Goal: Task Accomplishment & Management: Manage account settings

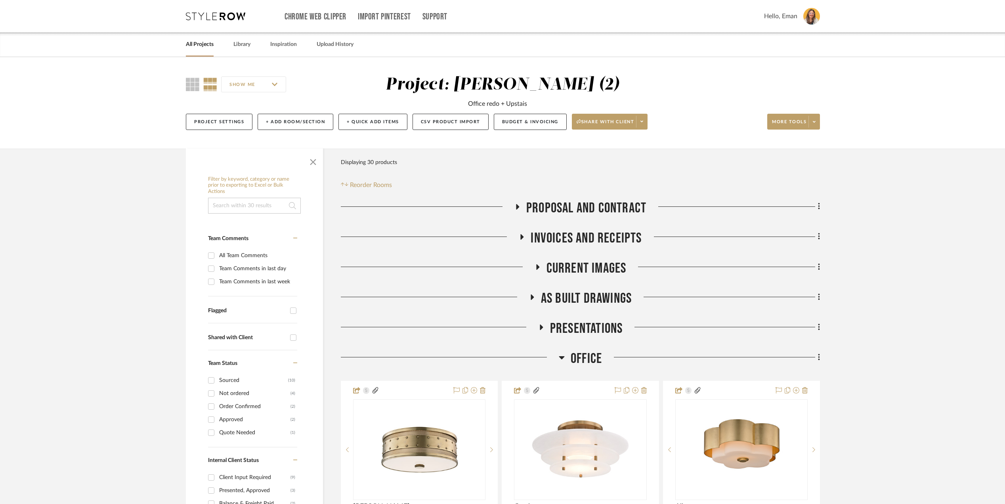
click at [198, 45] on link "All Projects" at bounding box center [200, 44] width 28 height 11
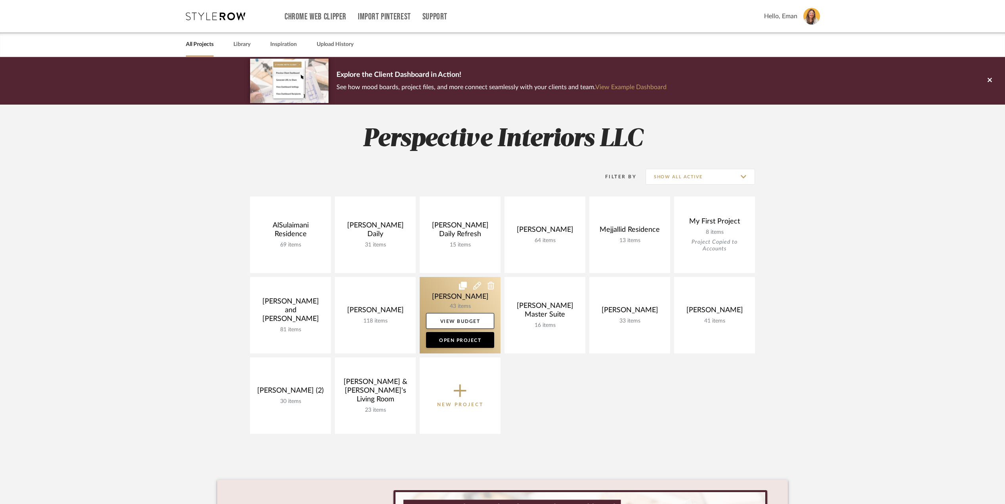
click at [439, 293] on link at bounding box center [460, 315] width 81 height 76
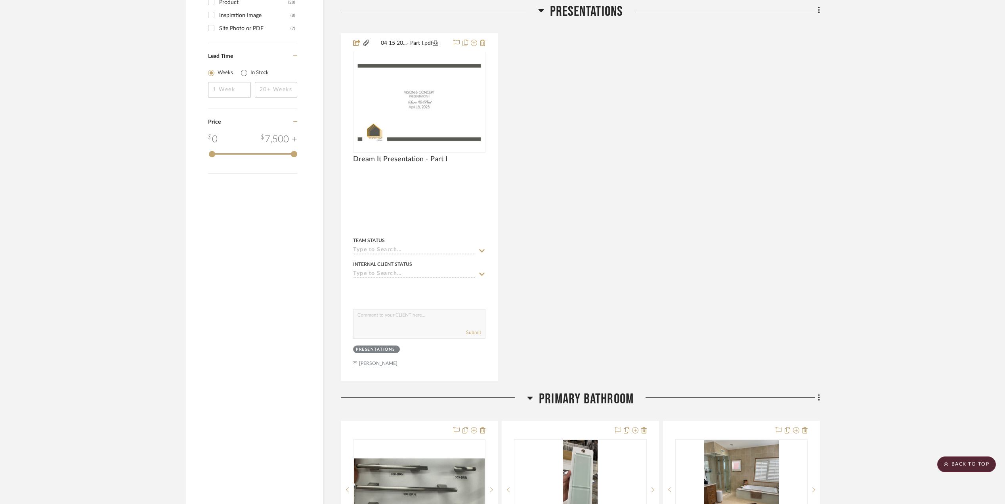
scroll to position [1690, 0]
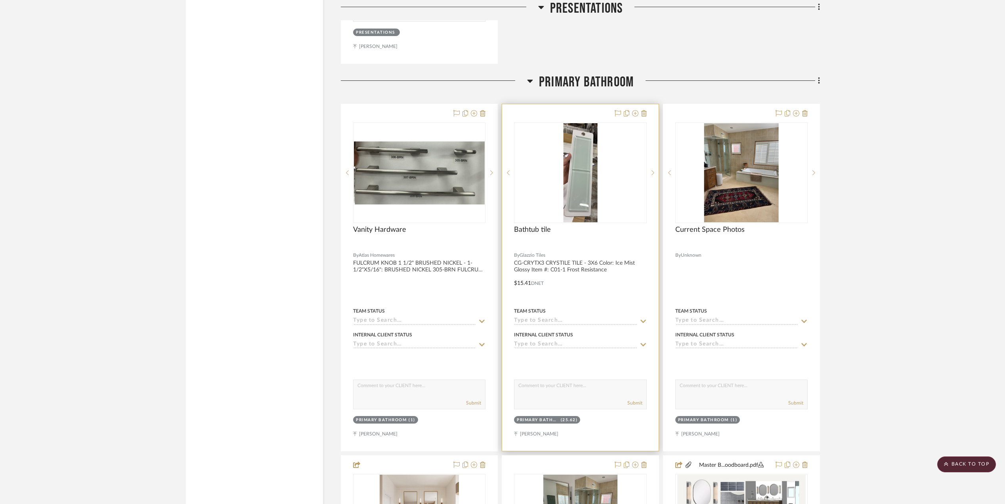
click at [586, 165] on img "0" at bounding box center [580, 172] width 34 height 99
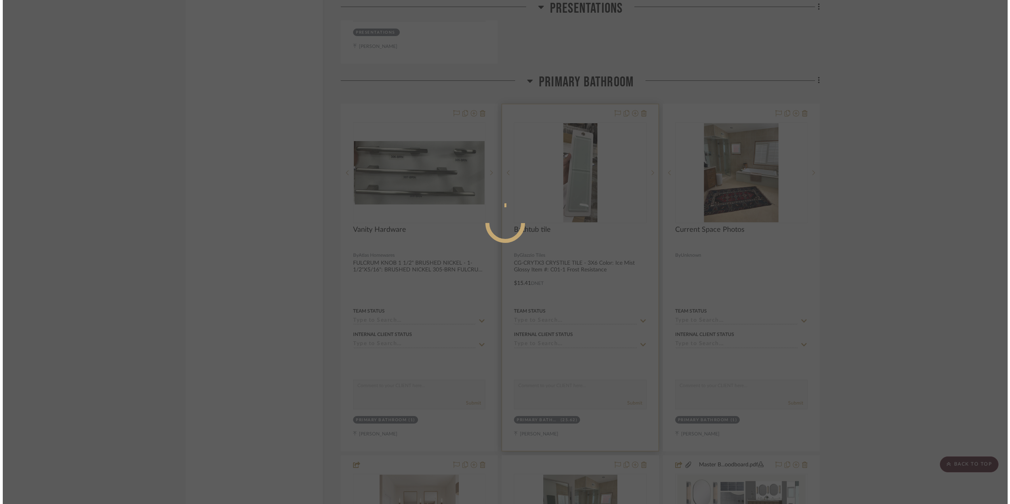
scroll to position [0, 0]
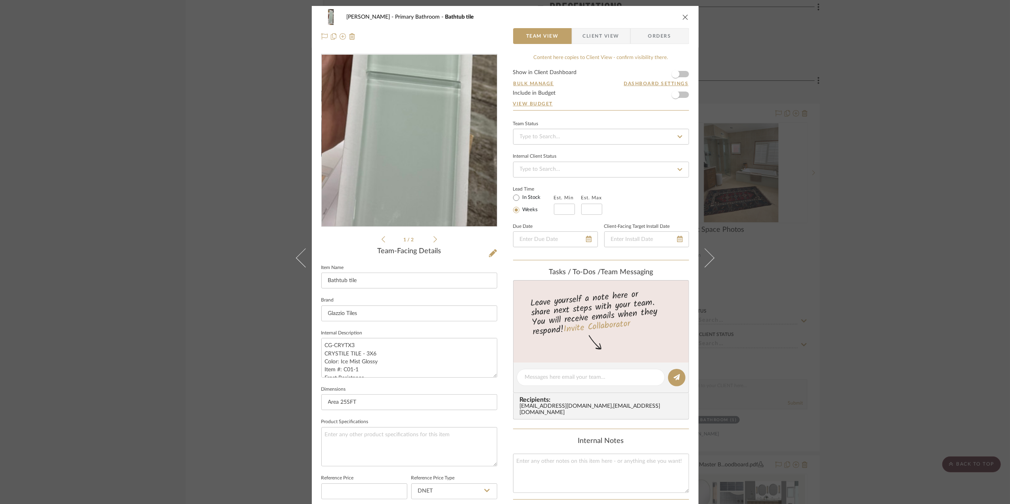
click at [403, 158] on img "0" at bounding box center [409, 141] width 59 height 172
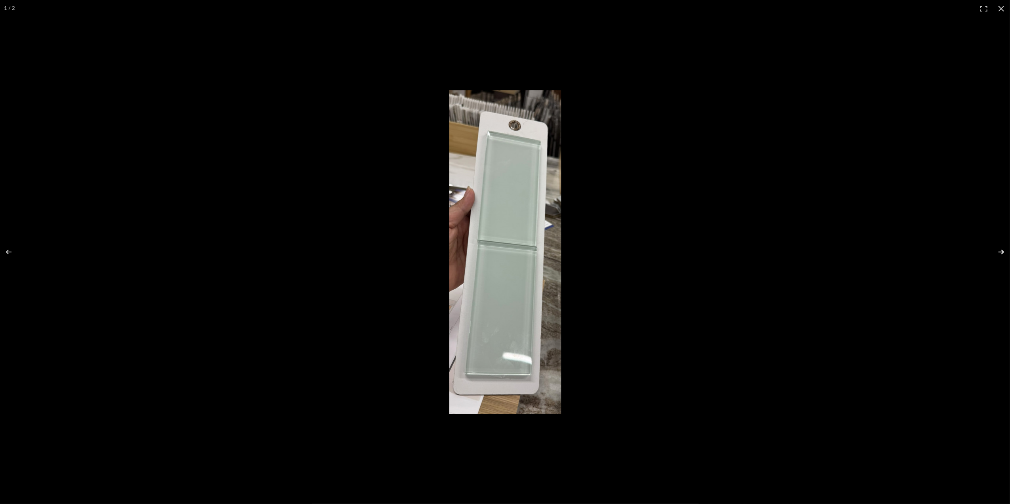
click at [1002, 248] on button at bounding box center [996, 252] width 28 height 40
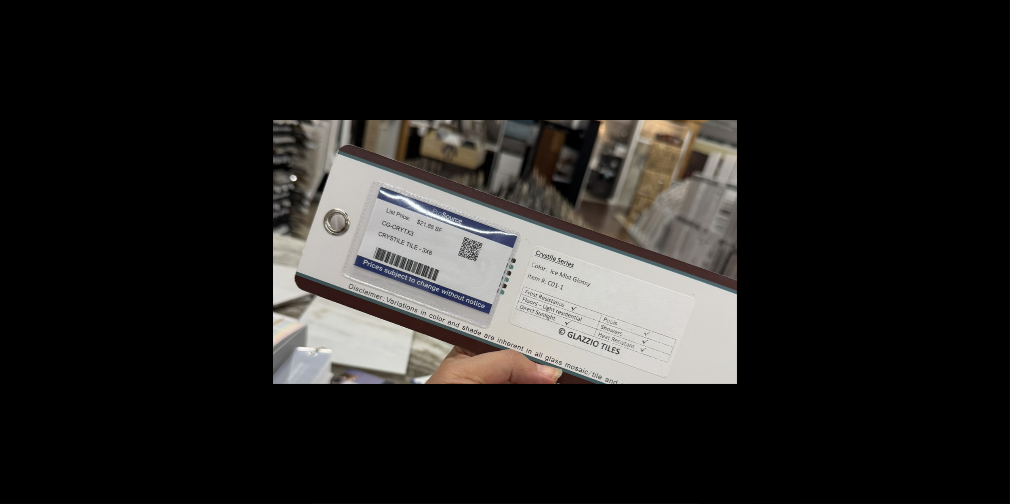
click at [997, 255] on button at bounding box center [996, 252] width 28 height 40
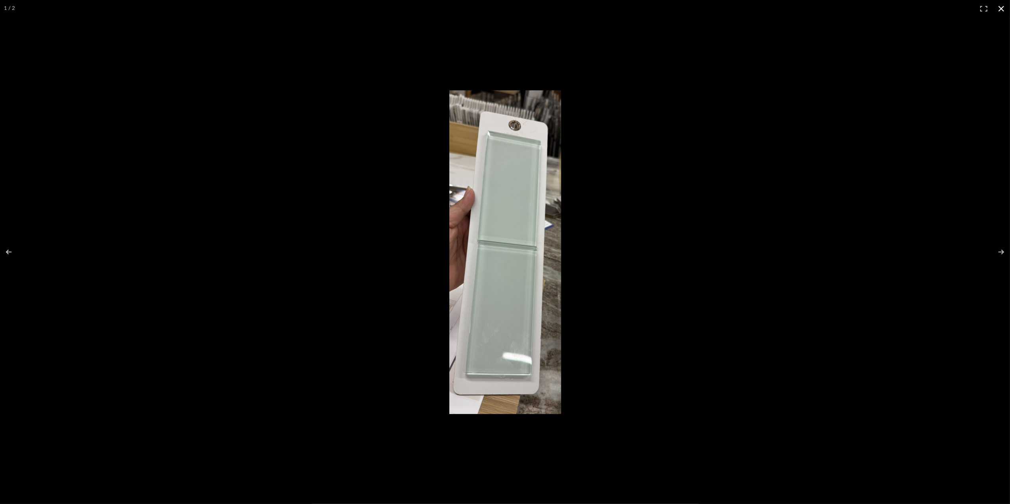
click at [999, 6] on button at bounding box center [1001, 8] width 17 height 17
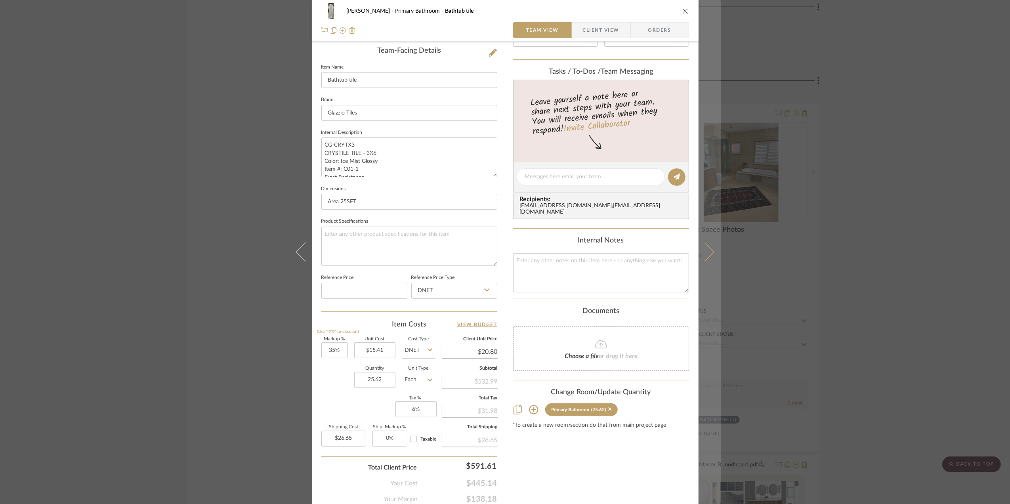
scroll to position [211, 0]
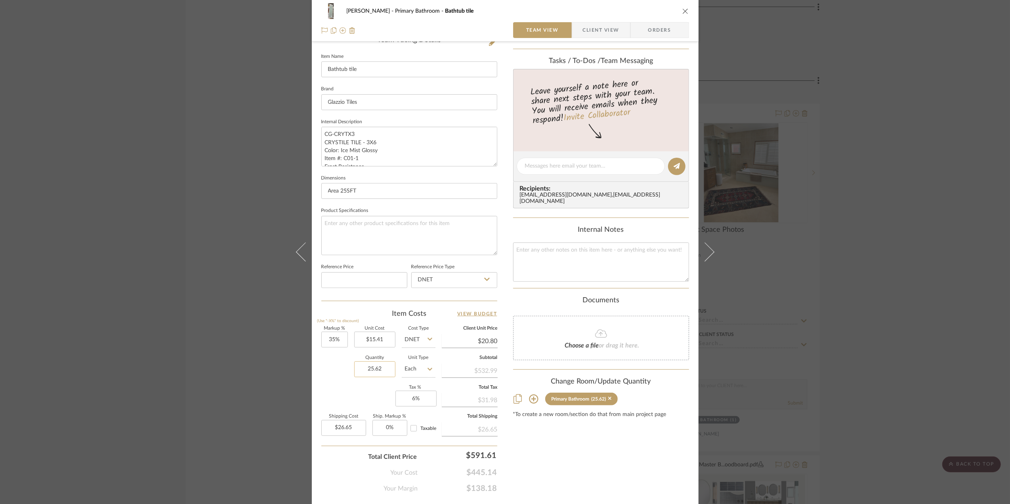
click at [374, 376] on input "25.62" at bounding box center [374, 369] width 41 height 16
type input "26"
click at [321, 375] on div "Quantity 26 Unit Type Each" at bounding box center [378, 370] width 114 height 28
type input "$27.04"
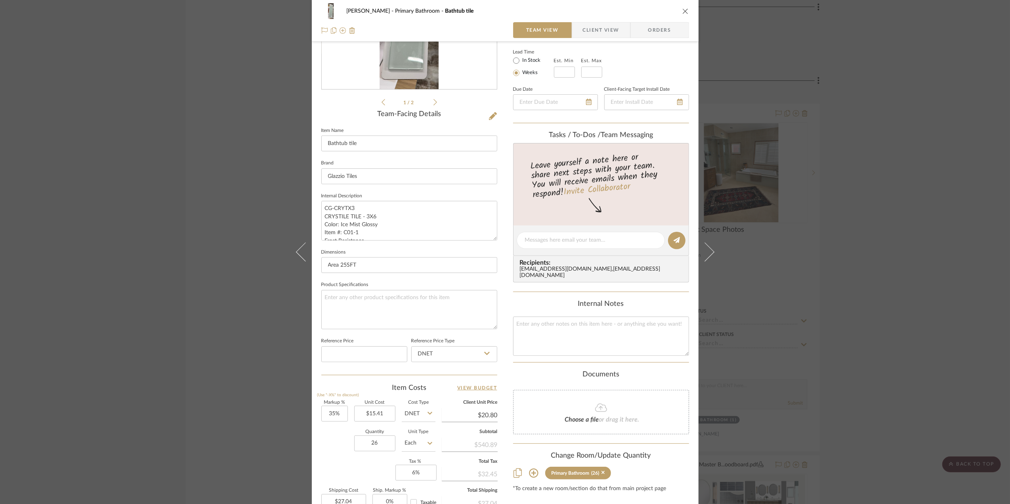
scroll to position [0, 0]
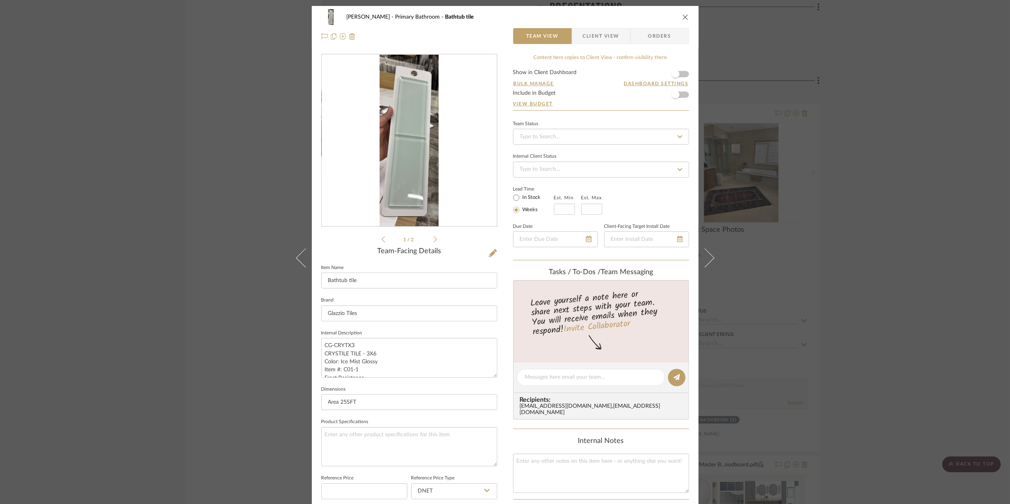
click at [609, 37] on span "Client View" at bounding box center [601, 36] width 36 height 16
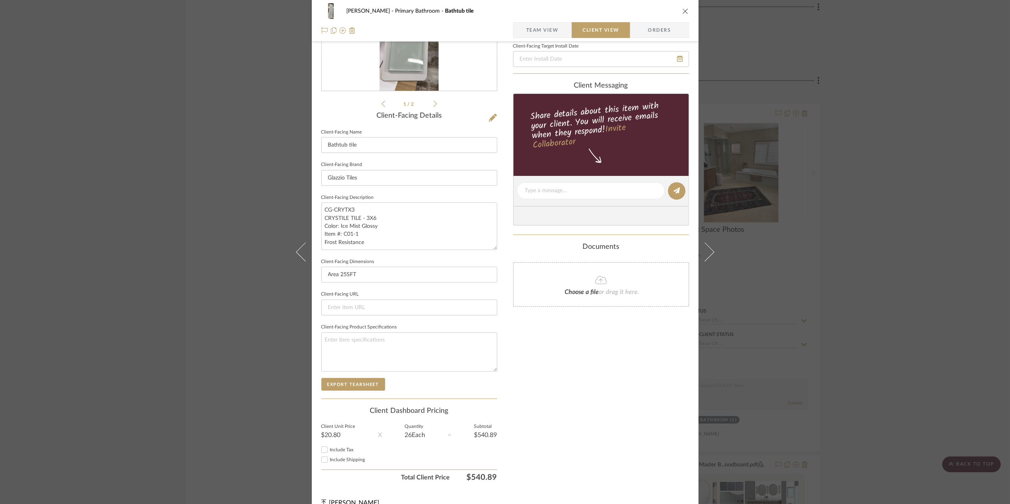
scroll to position [151, 0]
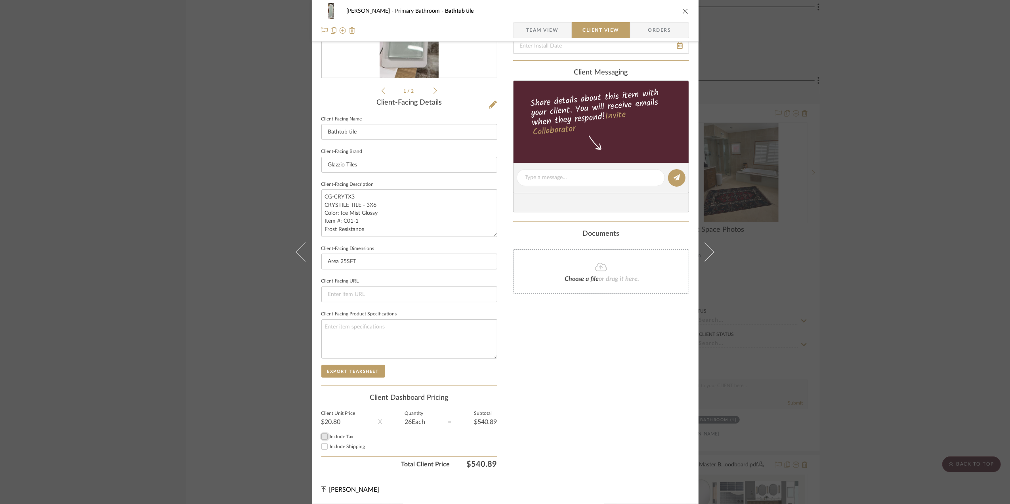
drag, startPoint x: 325, startPoint y: 435, endPoint x: 324, endPoint y: 443, distance: 8.0
click at [325, 436] on input "Include Tax" at bounding box center [325, 437] width 10 height 10
checkbox input "true"
click at [320, 445] on input "Include Shipping" at bounding box center [325, 447] width 10 height 10
checkbox input "true"
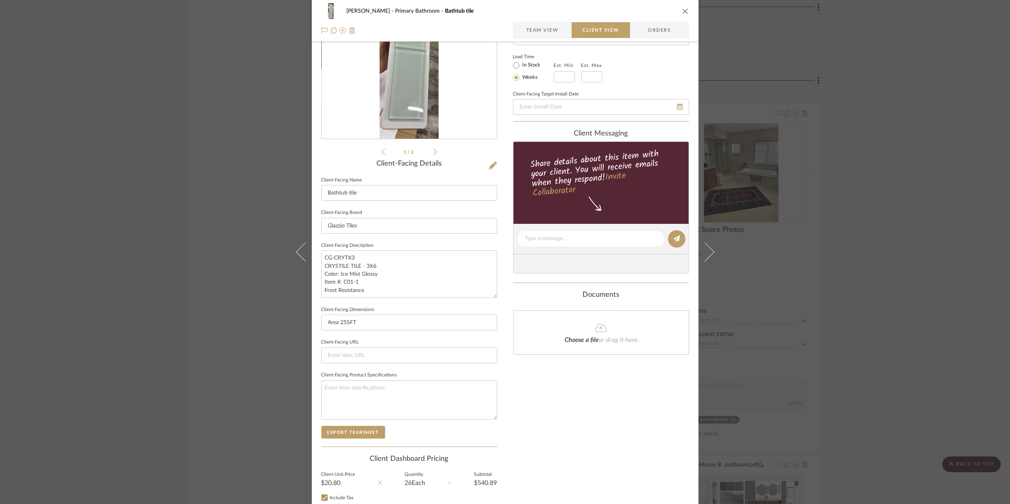
scroll to position [0, 0]
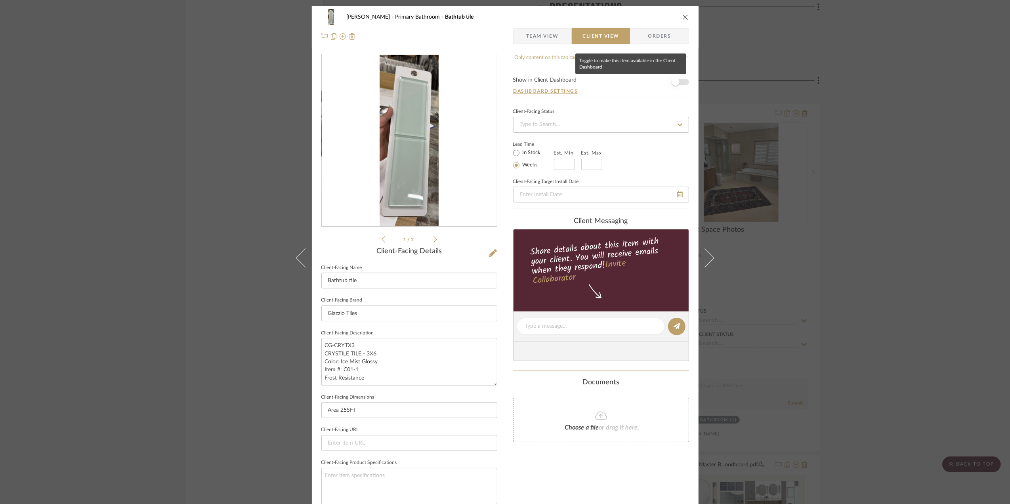
click at [678, 81] on span "button" at bounding box center [675, 81] width 17 height 17
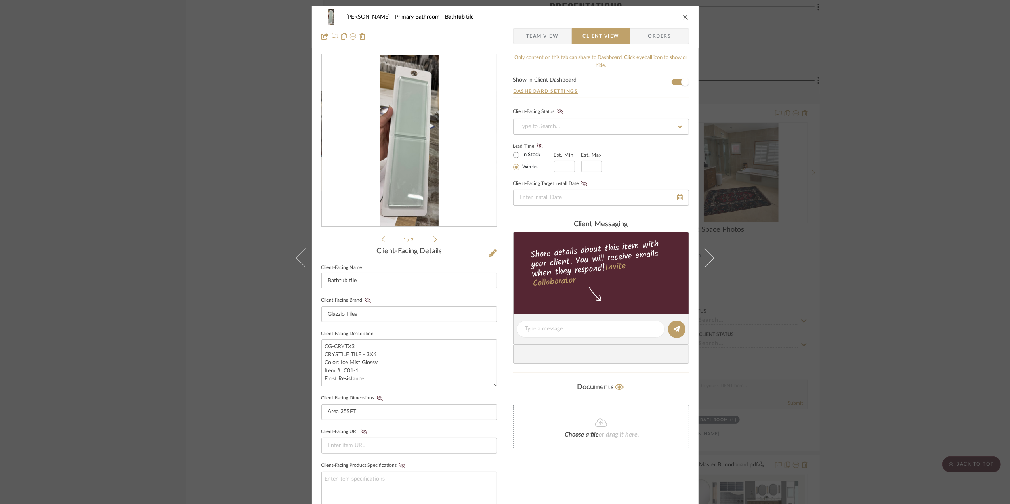
click at [682, 17] on icon "close" at bounding box center [685, 17] width 6 height 6
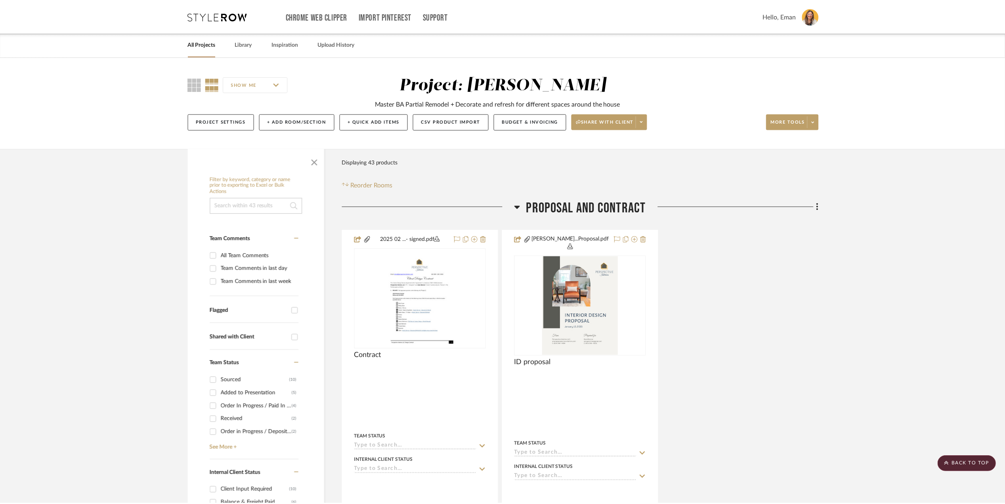
scroll to position [1690, 0]
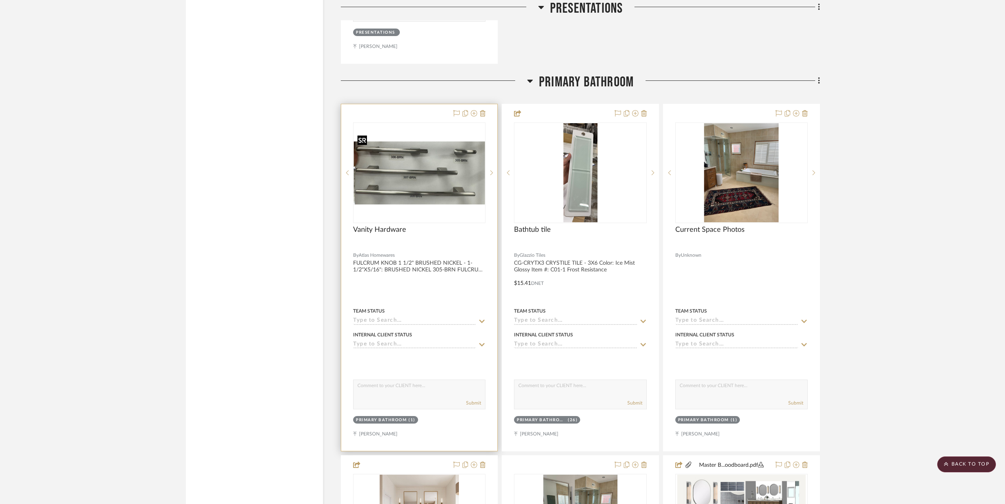
click at [408, 181] on div at bounding box center [419, 172] width 132 height 101
click at [430, 151] on img "0" at bounding box center [419, 172] width 131 height 63
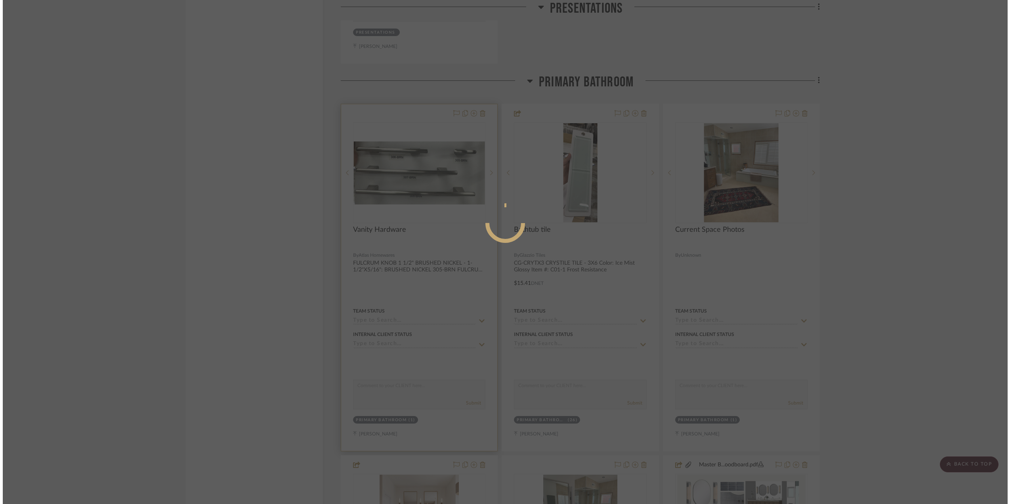
scroll to position [0, 0]
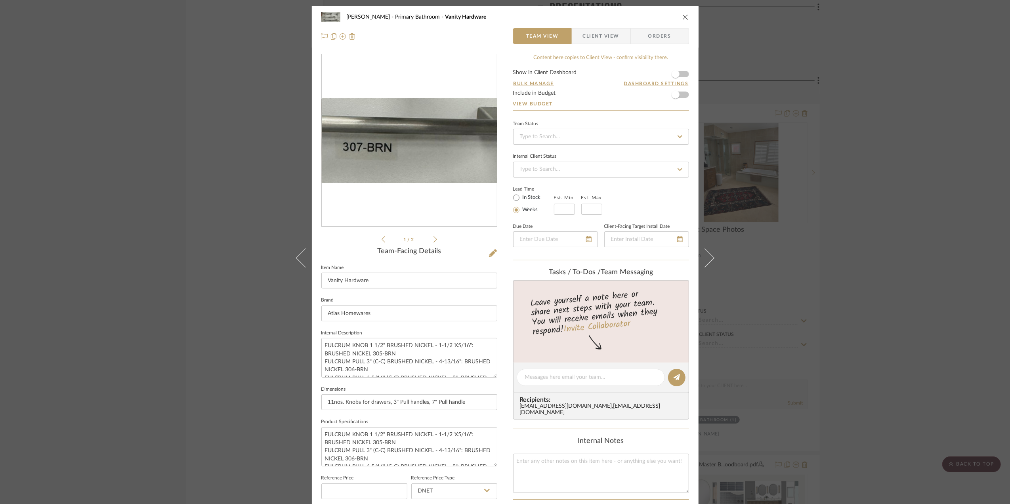
click at [407, 145] on img "0" at bounding box center [409, 140] width 175 height 84
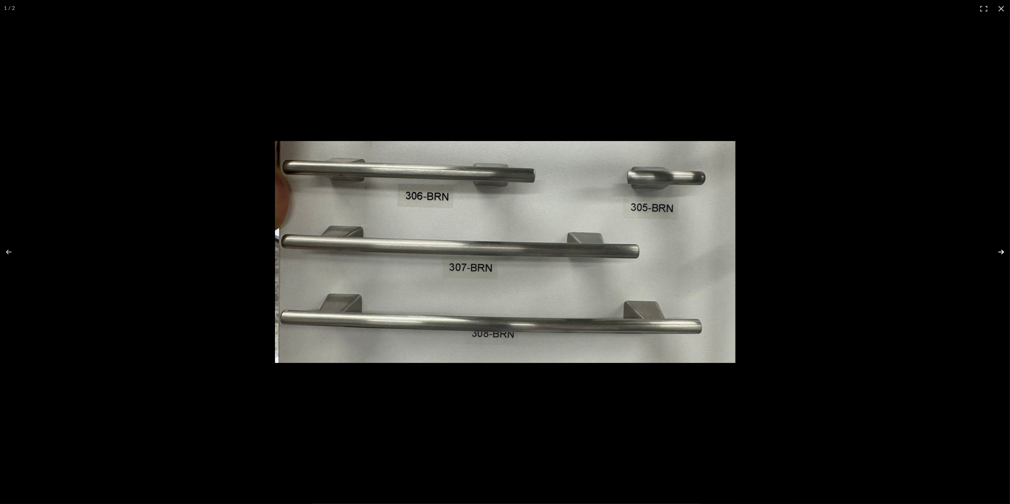
click at [1003, 252] on button at bounding box center [996, 252] width 28 height 40
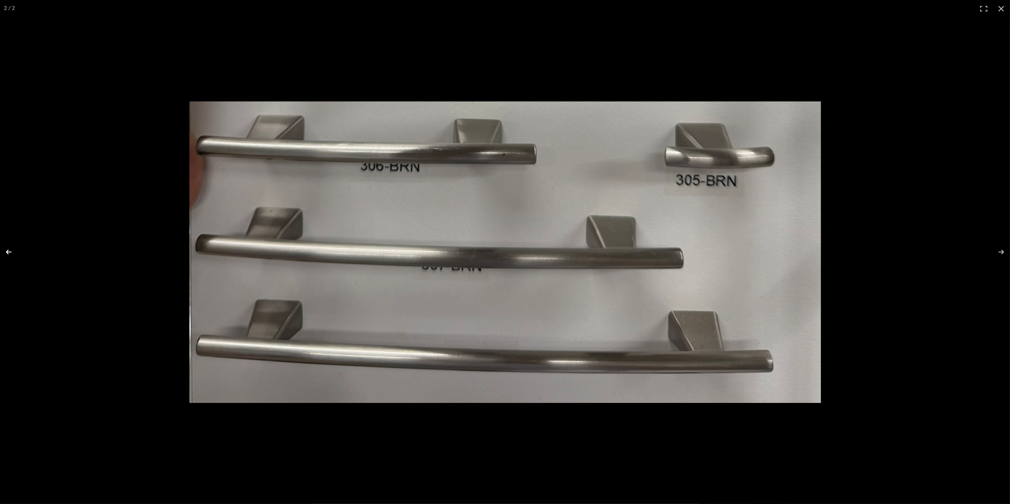
click at [5, 249] on button at bounding box center [14, 252] width 28 height 40
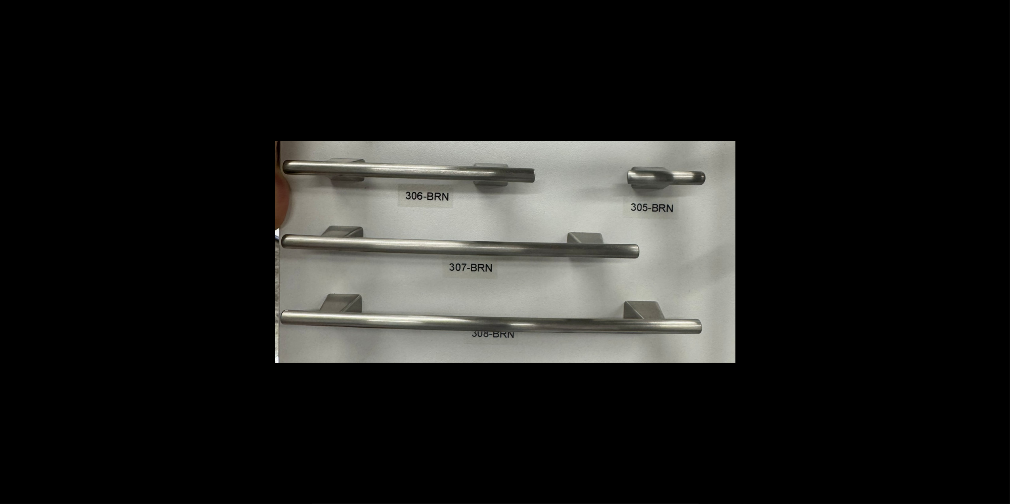
click at [1002, 10] on button at bounding box center [1001, 8] width 17 height 17
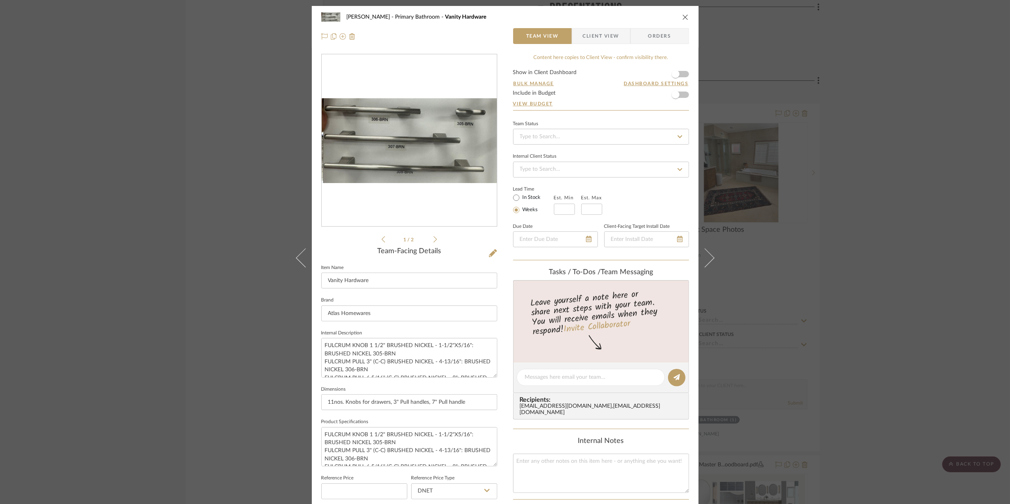
click at [433, 240] on icon at bounding box center [435, 239] width 4 height 7
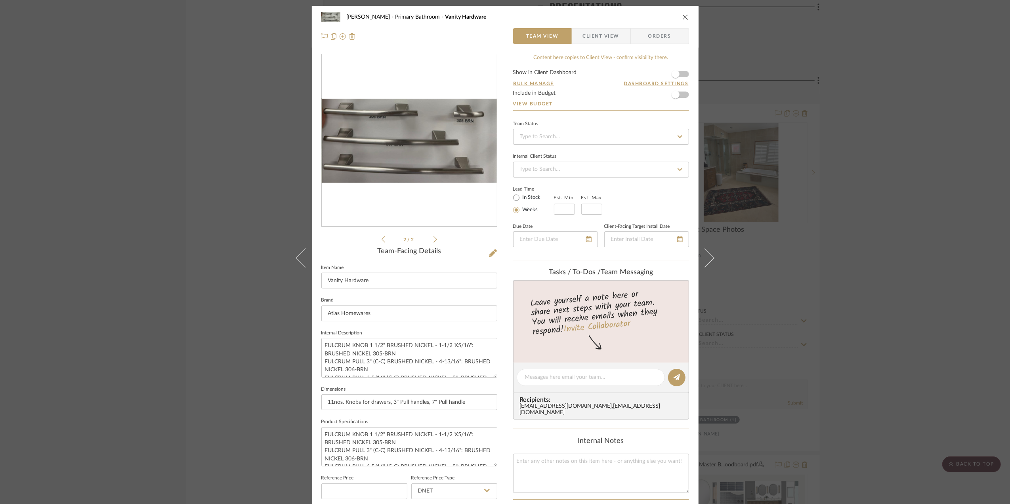
drag, startPoint x: 888, startPoint y: 220, endPoint x: 869, endPoint y: 219, distance: 19.8
click at [886, 220] on div "[PERSON_NAME] Primary Bathroom Vanity Hardware Team View Client View Orders 2 /…" at bounding box center [505, 252] width 1010 height 504
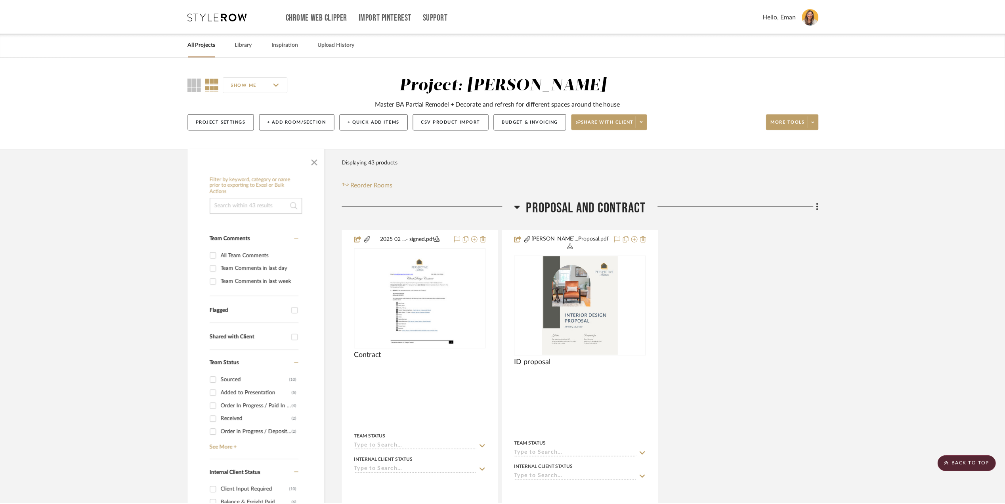
scroll to position [1690, 0]
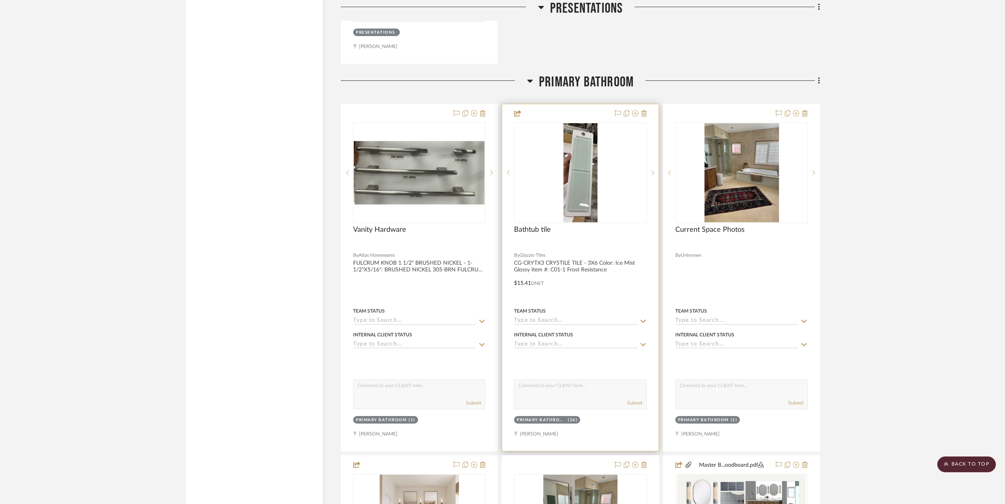
click at [567, 174] on img "0" at bounding box center [580, 172] width 34 height 99
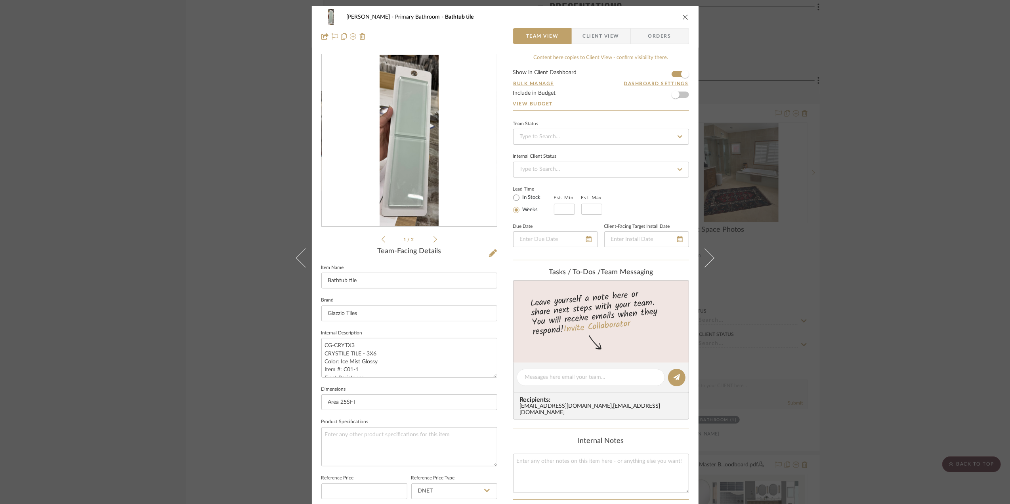
click at [399, 158] on img "0" at bounding box center [409, 141] width 59 height 172
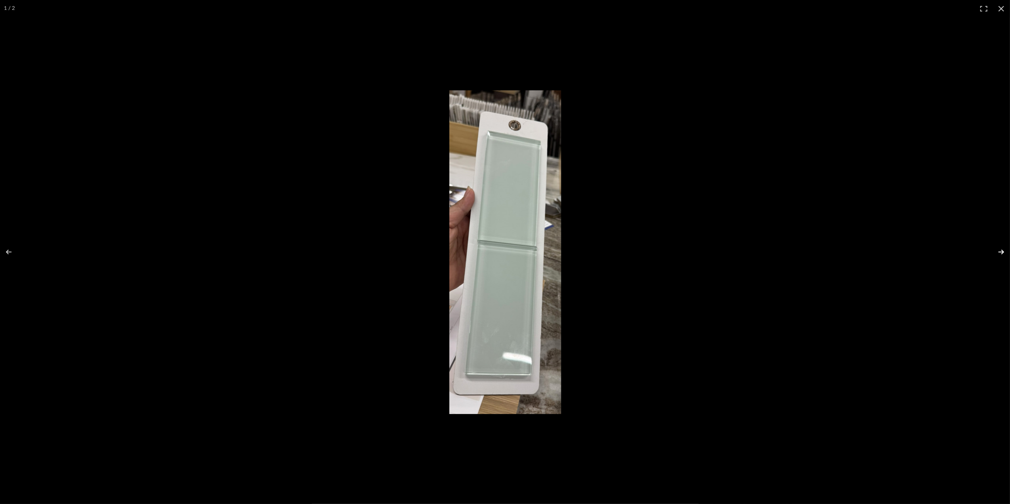
click at [1002, 250] on button at bounding box center [996, 252] width 28 height 40
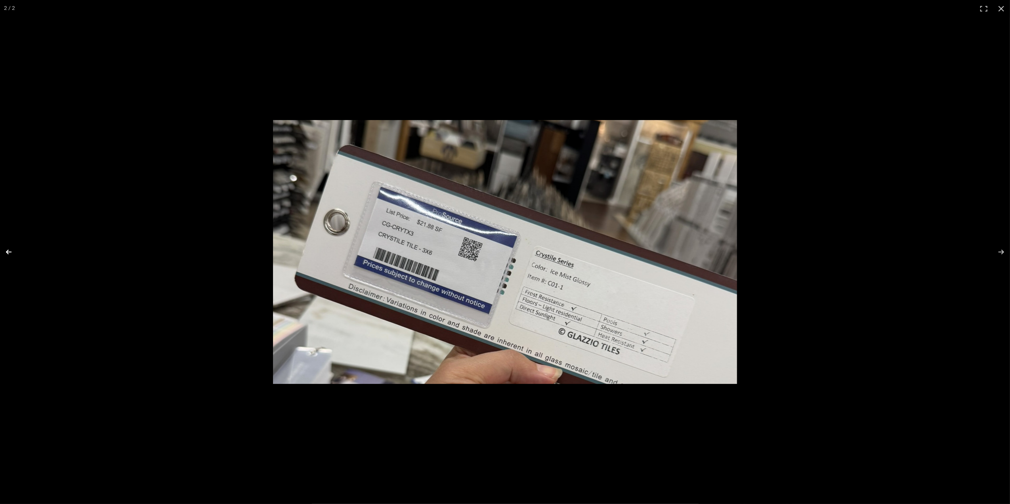
click at [9, 251] on button at bounding box center [14, 252] width 28 height 40
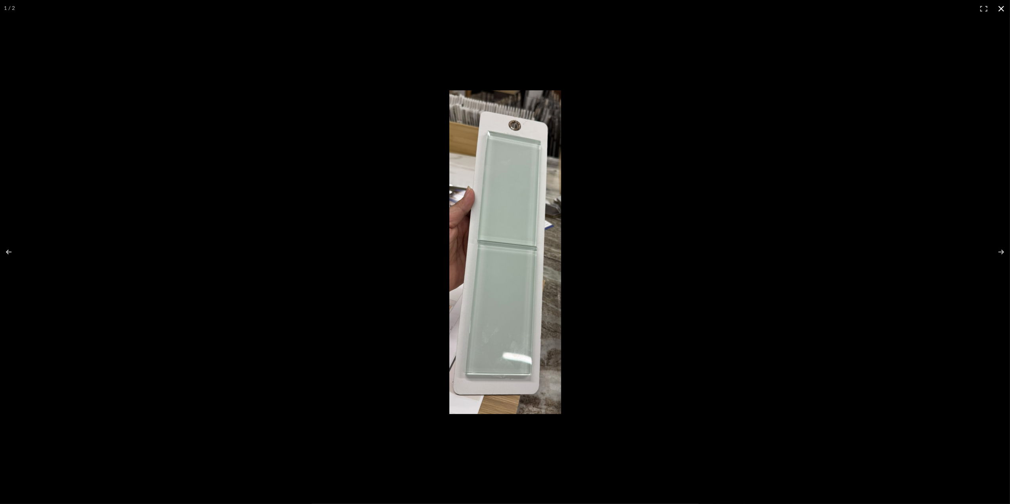
click at [1001, 11] on button at bounding box center [1001, 8] width 17 height 17
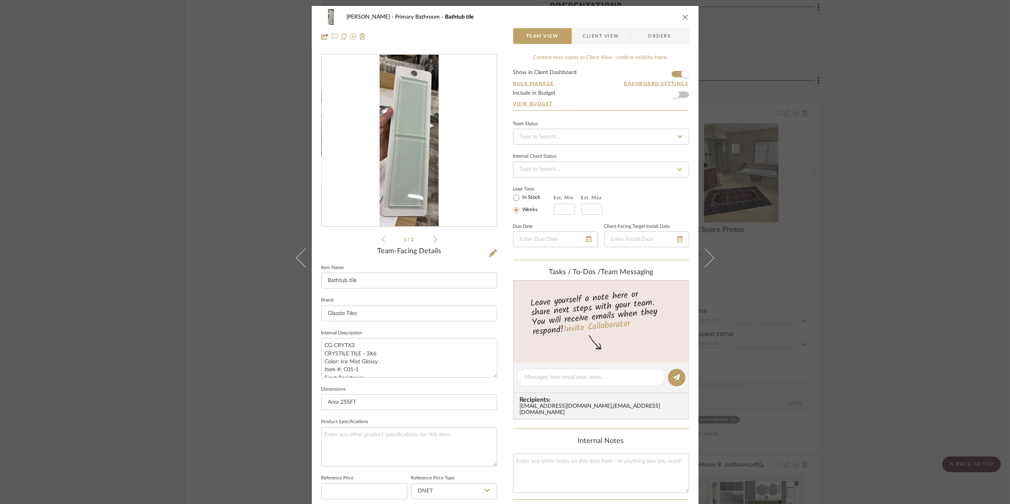
click at [853, 252] on div "[PERSON_NAME] Primary Bathroom Bathtub tile Team View Client View Orders 1 / 2 …" at bounding box center [505, 252] width 1010 height 504
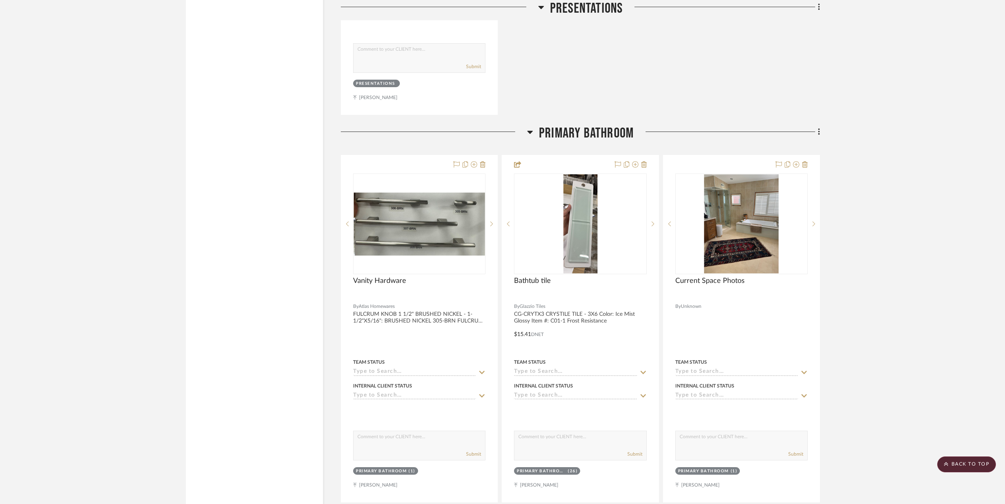
scroll to position [1638, 0]
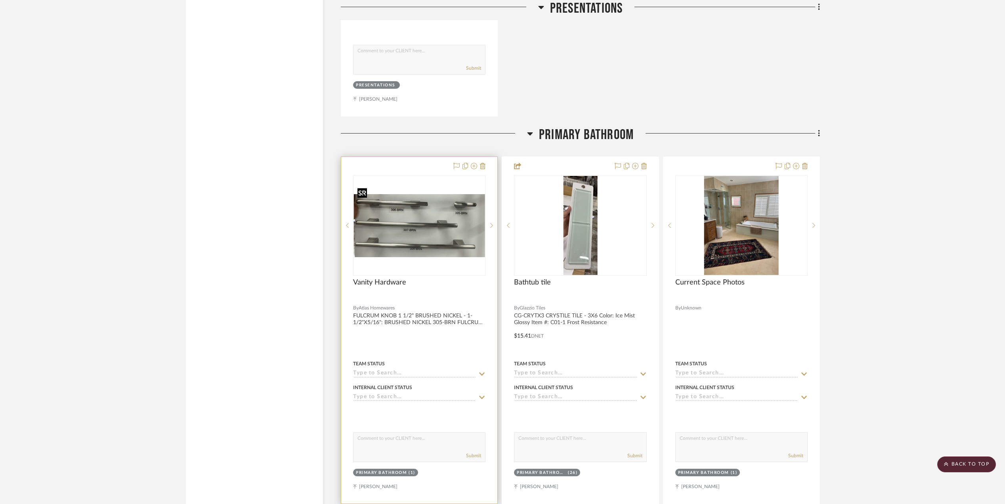
click at [424, 208] on img "0" at bounding box center [419, 225] width 131 height 63
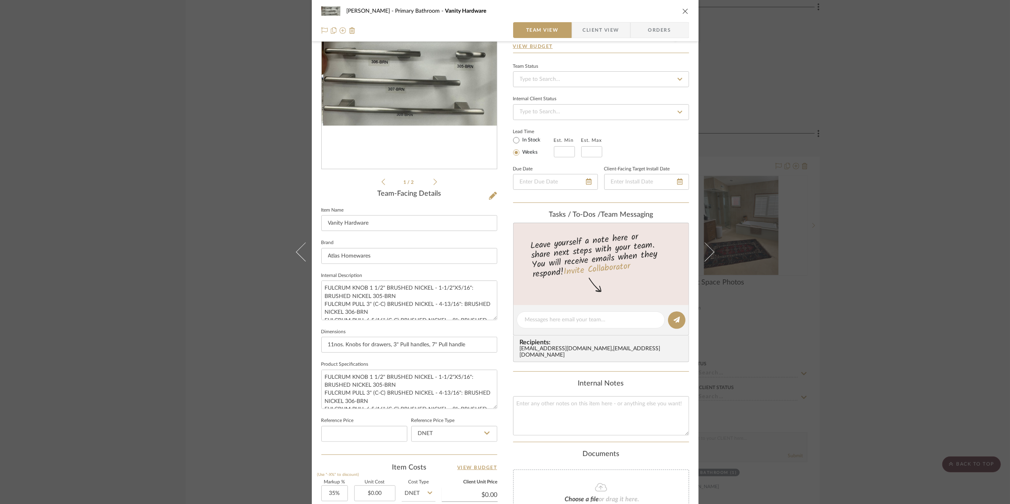
scroll to position [159, 0]
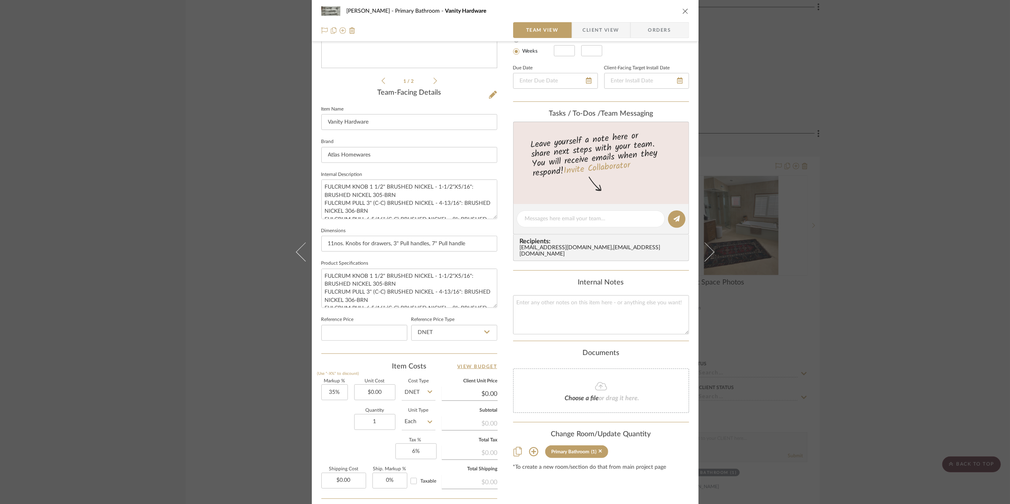
click at [902, 279] on div "[PERSON_NAME] Primary Bathroom Vanity Hardware Team View Client View Orders 1 /…" at bounding box center [505, 252] width 1010 height 504
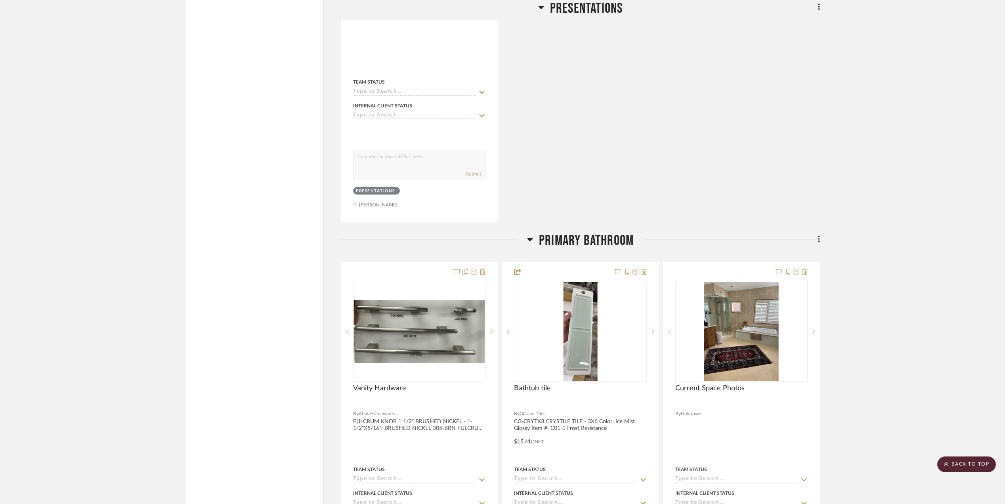
click at [892, 283] on project-details-page "SHOW ME Project: [PERSON_NAME] Master BA Partial Remodel + Decorate and refresh…" at bounding box center [502, 312] width 1005 height 3575
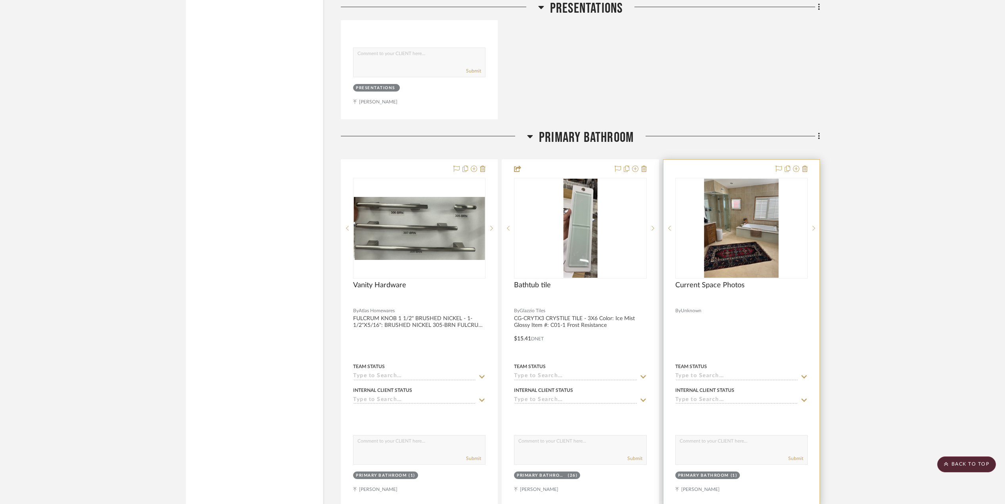
scroll to position [1638, 0]
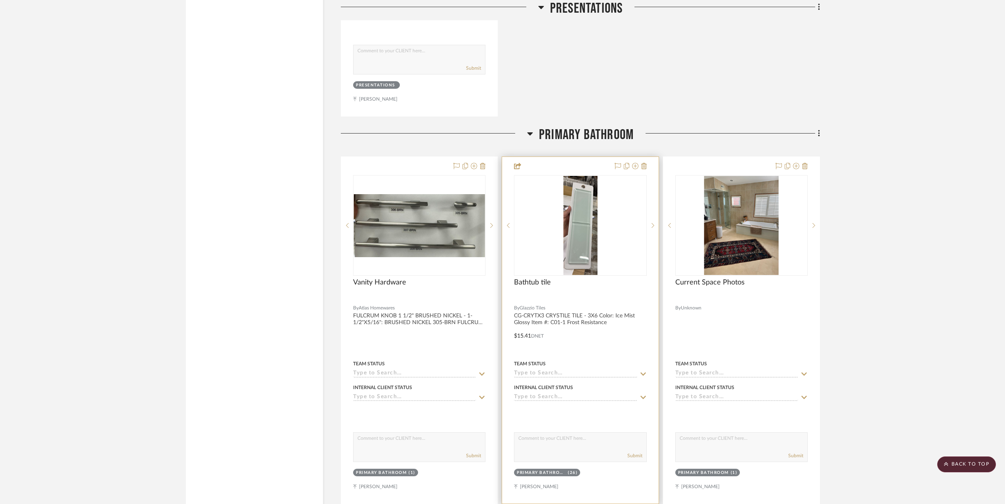
click at [586, 215] on img "0" at bounding box center [580, 225] width 34 height 99
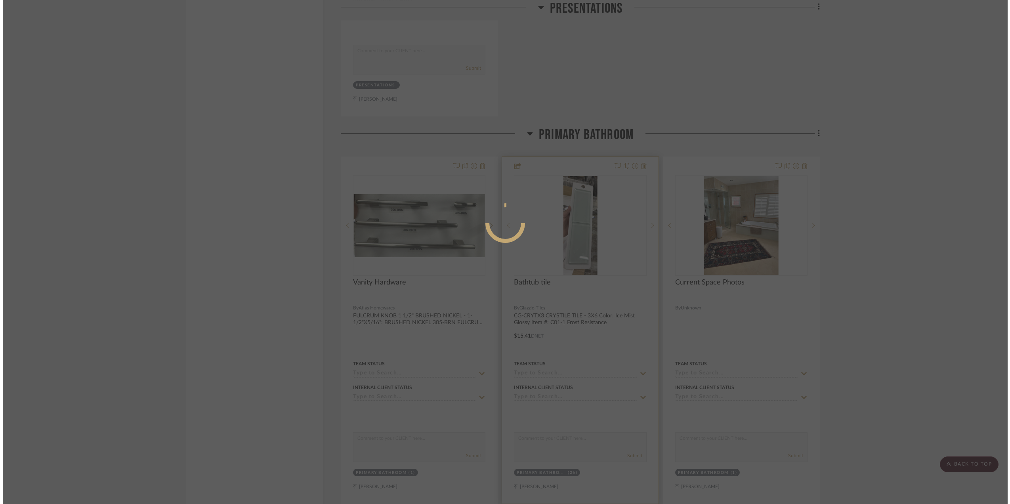
scroll to position [0, 0]
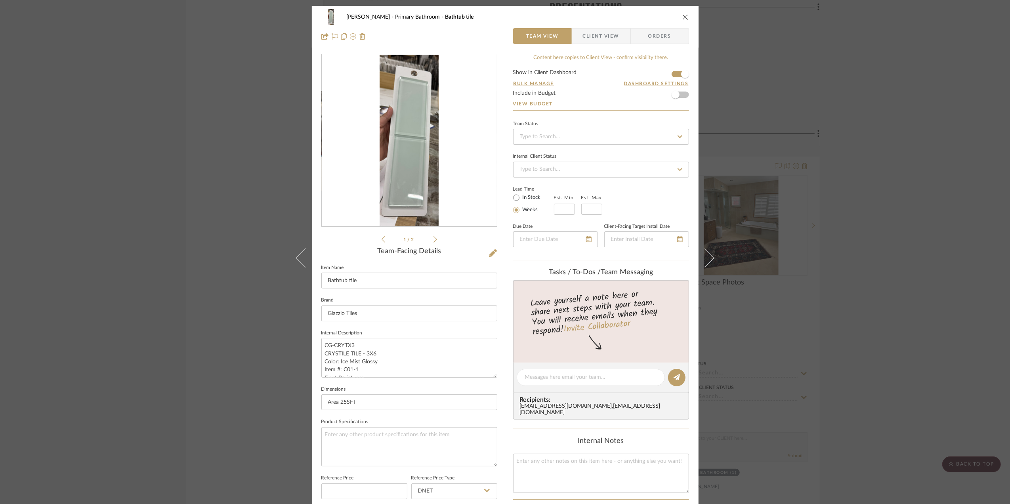
click at [421, 212] on img "0" at bounding box center [409, 141] width 59 height 172
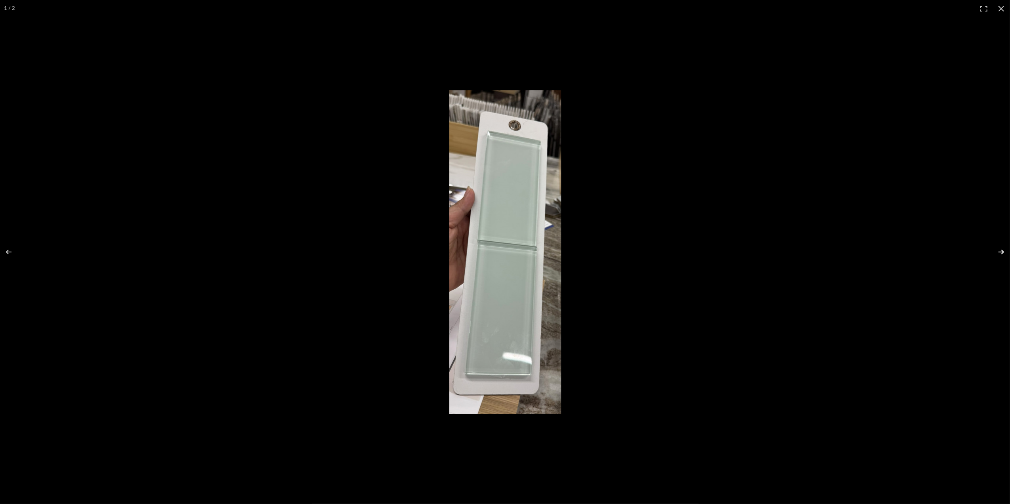
click at [1004, 250] on button at bounding box center [996, 252] width 28 height 40
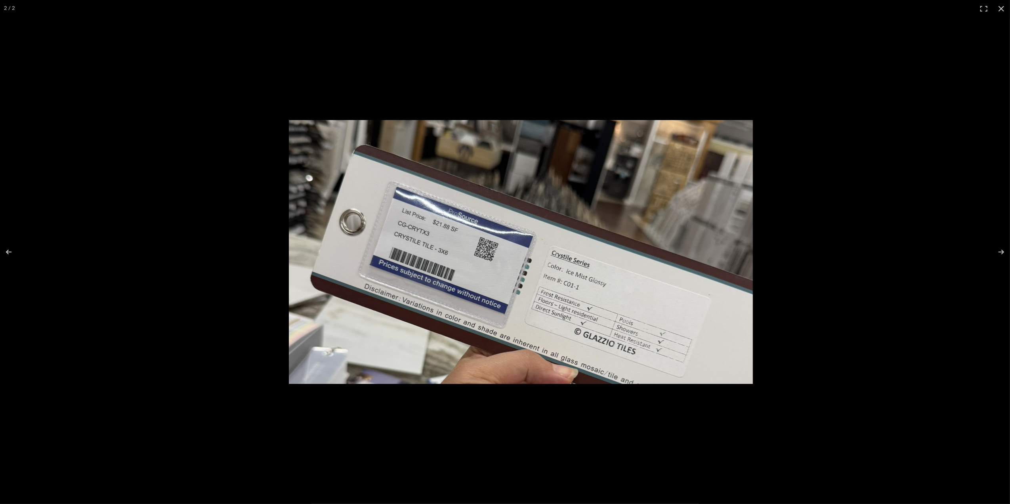
click at [407, 233] on img at bounding box center [521, 252] width 464 height 264
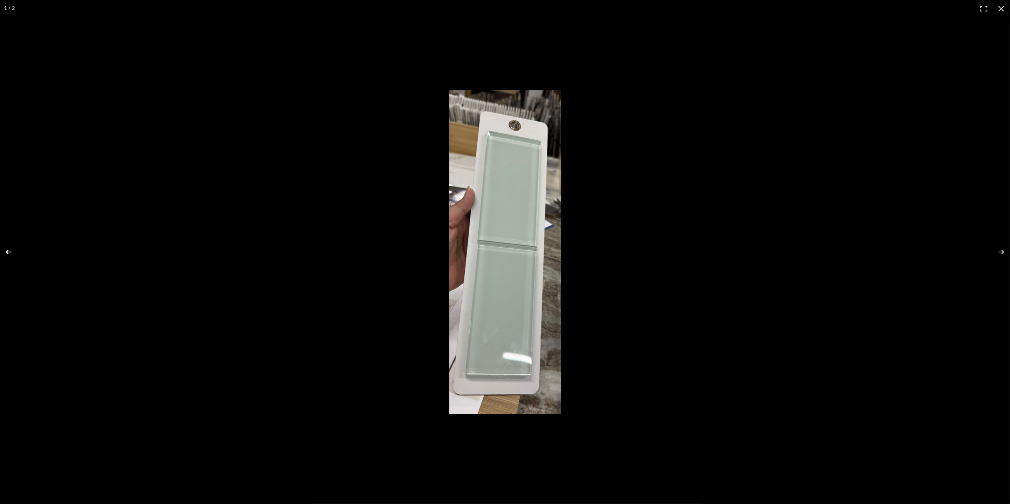
click at [7, 250] on button at bounding box center [14, 252] width 28 height 40
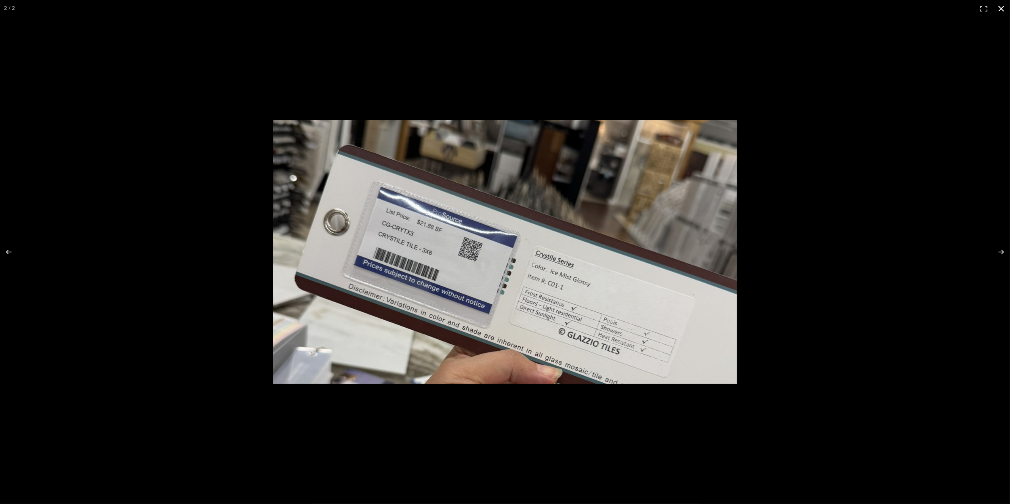
click at [1003, 10] on button at bounding box center [1001, 8] width 17 height 17
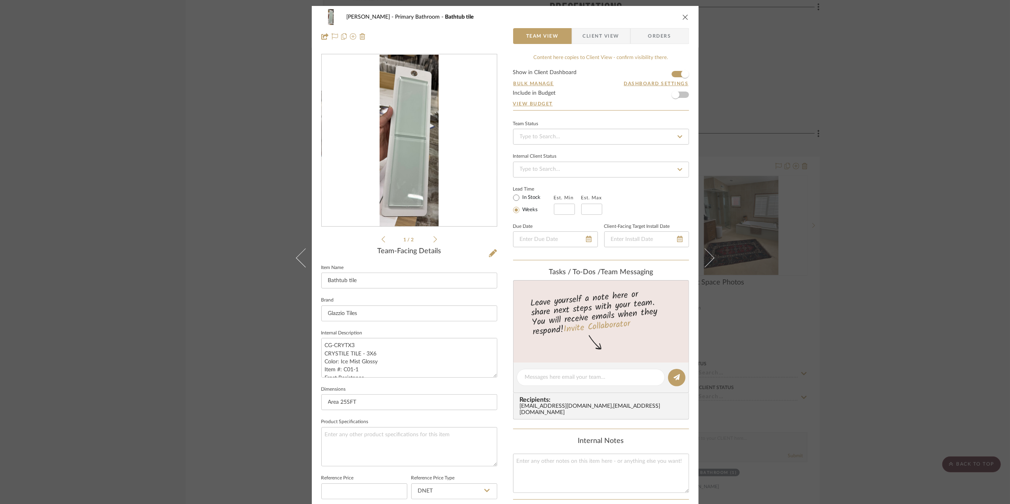
drag, startPoint x: 829, startPoint y: 258, endPoint x: 971, endPoint y: 298, distance: 147.6
click at [830, 258] on div "[PERSON_NAME] Primary Bathroom Bathtub tile Team View Client View Orders 1 / 2 …" at bounding box center [505, 252] width 1010 height 504
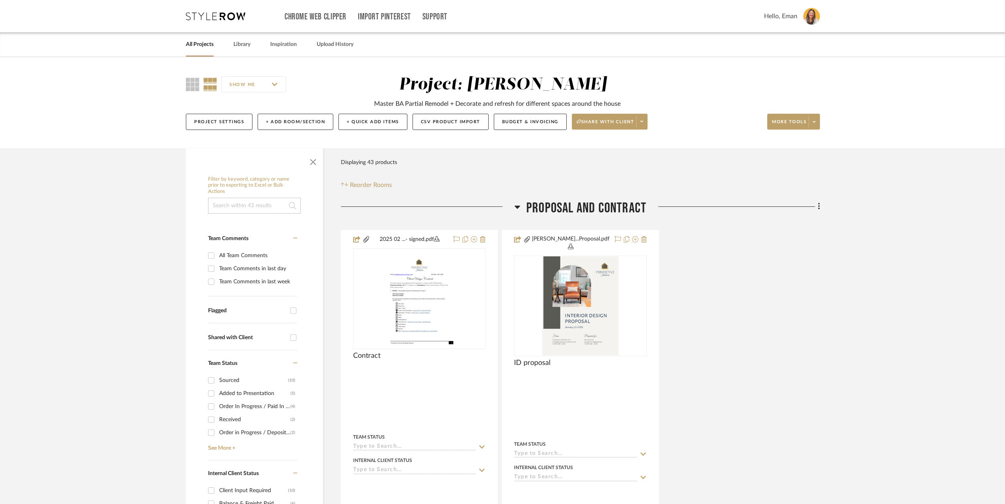
click at [796, 298] on div "2025 02 ...- signed.pdf Contract By Unknown Team Status Internal Client Status …" at bounding box center [580, 407] width 479 height 355
click at [225, 17] on icon at bounding box center [215, 16] width 59 height 8
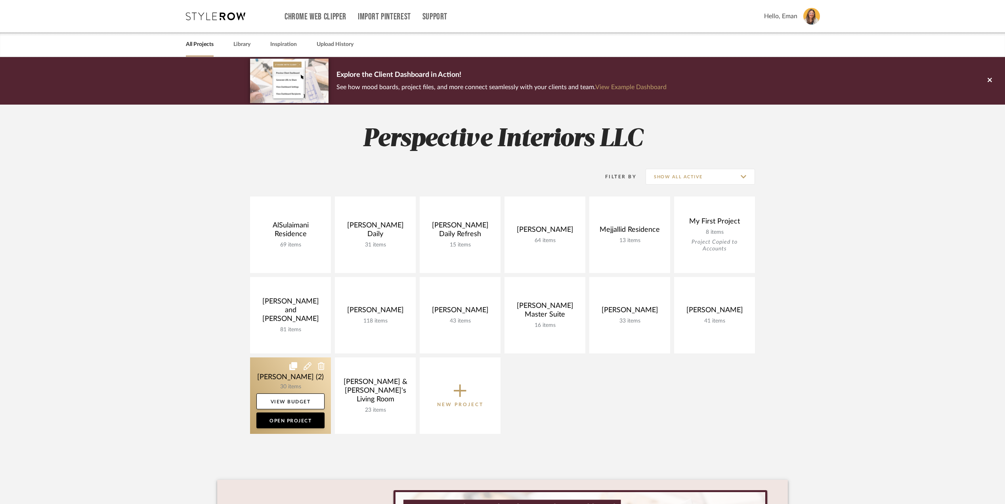
click at [262, 379] on link at bounding box center [290, 395] width 81 height 76
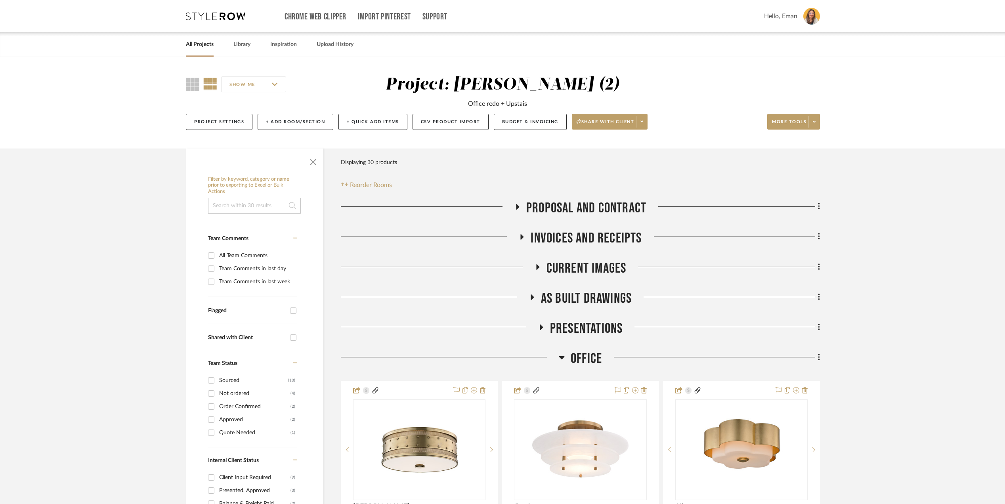
click at [542, 327] on icon at bounding box center [541, 328] width 10 height 6
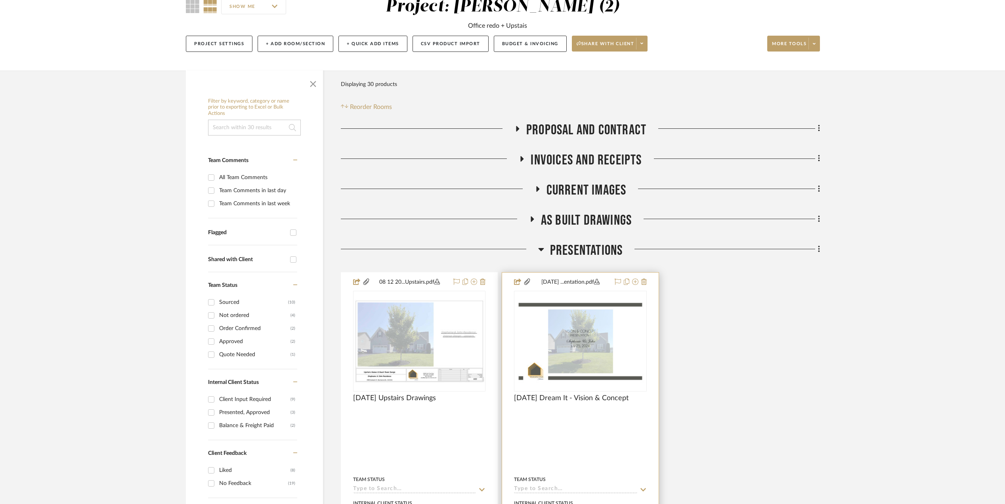
scroll to position [105, 0]
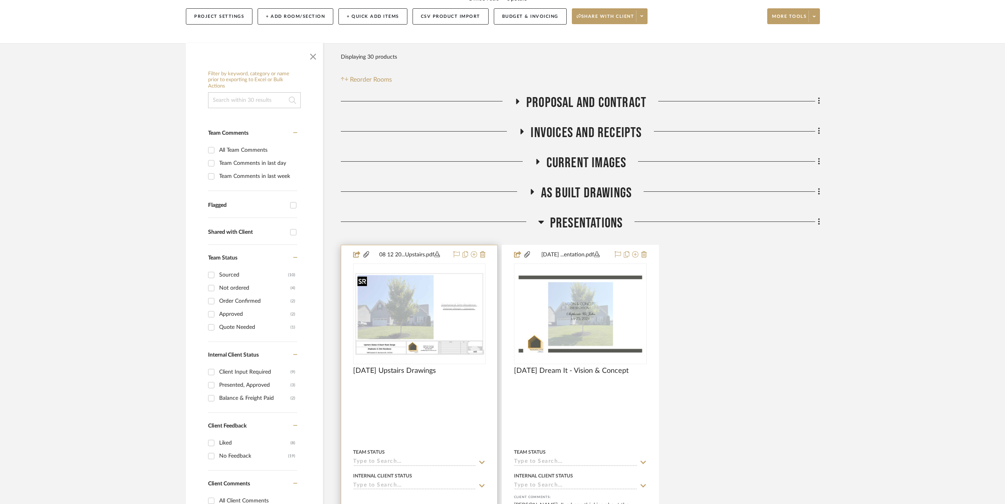
click at [0, 0] on img at bounding box center [0, 0] width 0 height 0
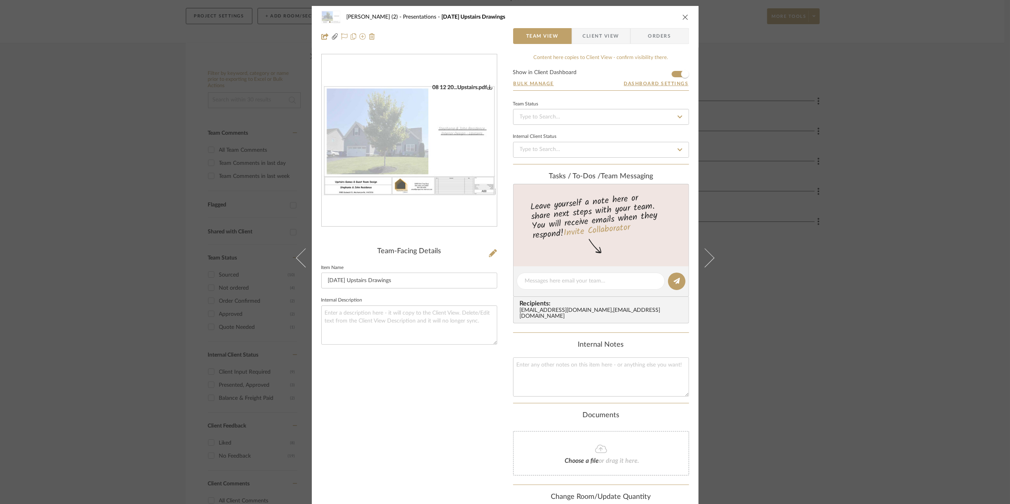
click at [382, 124] on img "0" at bounding box center [409, 140] width 175 height 113
click at [896, 231] on div "[PERSON_NAME] (2) Presentations [DATE] Upstairs Drawings Team View Client View …" at bounding box center [505, 252] width 1010 height 504
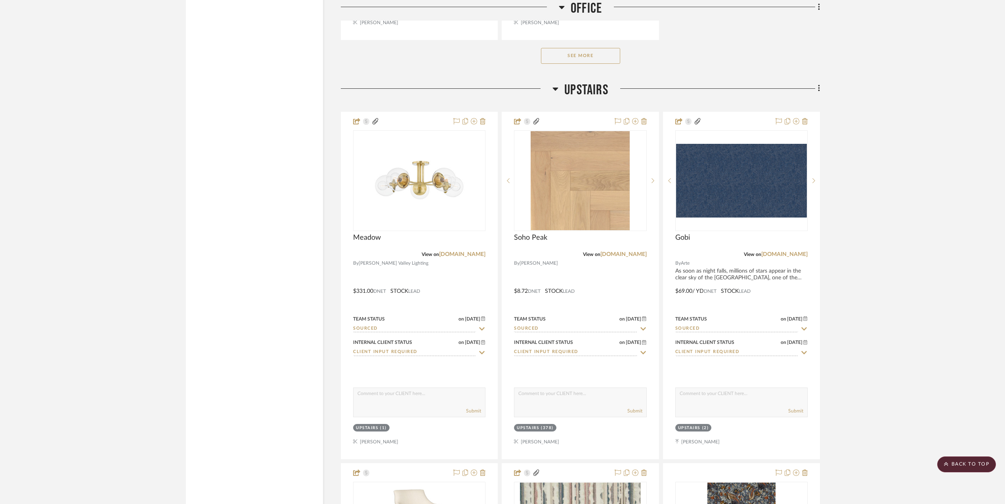
scroll to position [1744, 0]
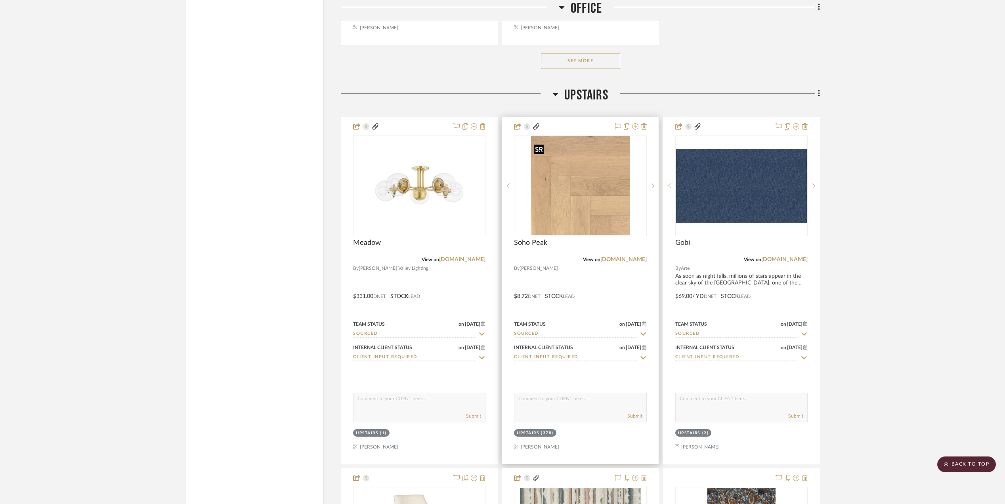
click at [573, 200] on img "0" at bounding box center [580, 185] width 99 height 99
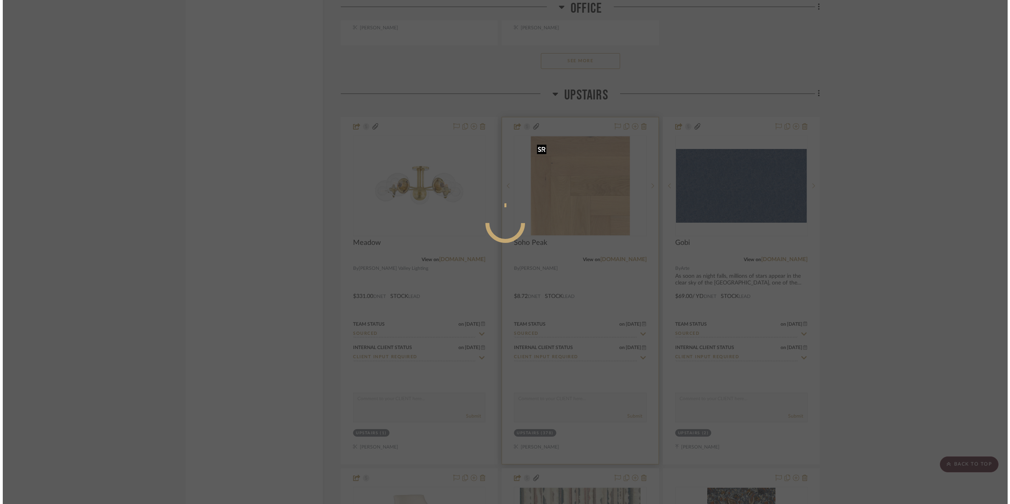
scroll to position [0, 0]
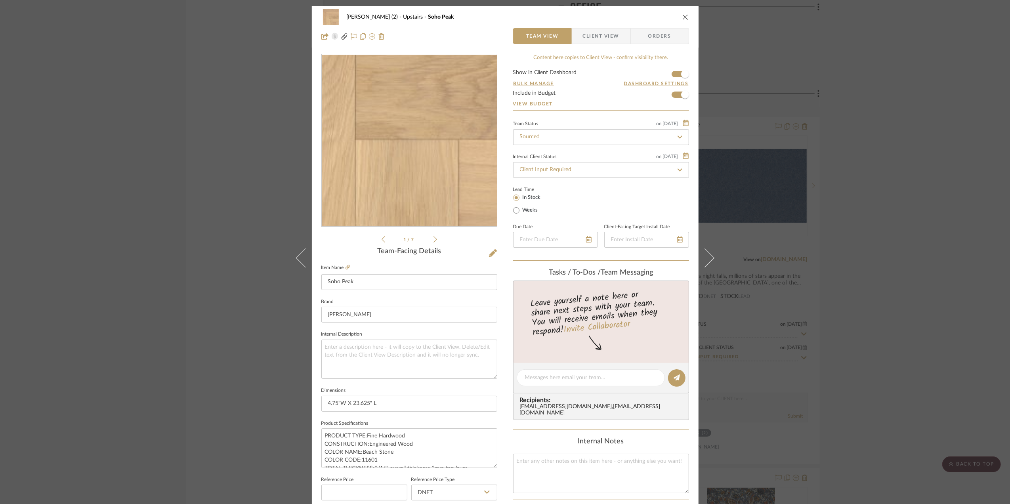
click at [412, 159] on img "0" at bounding box center [409, 141] width 172 height 172
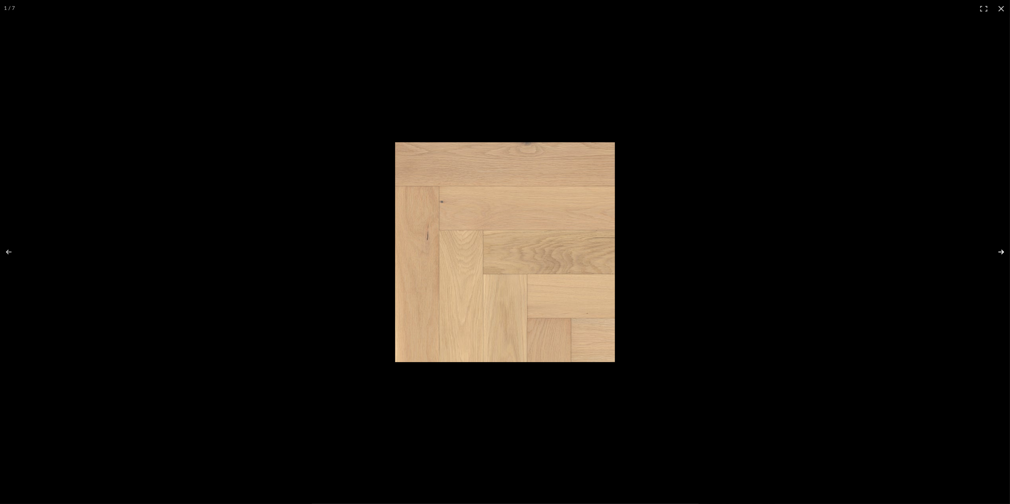
click at [1002, 252] on button at bounding box center [996, 252] width 28 height 40
